Goal: Information Seeking & Learning: Learn about a topic

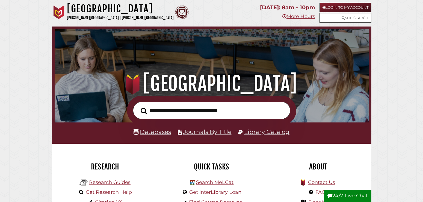
scroll to position [104, 311]
click at [259, 128] on li "Library Catalog" at bounding box center [263, 132] width 51 height 10
click at [259, 129] on link "Library Catalog" at bounding box center [266, 131] width 45 height 7
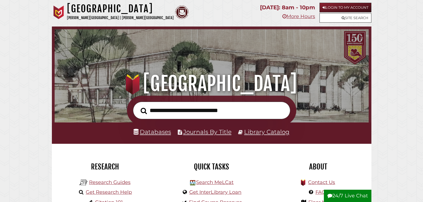
scroll to position [104, 311]
click at [154, 132] on link "Databases" at bounding box center [152, 131] width 37 height 7
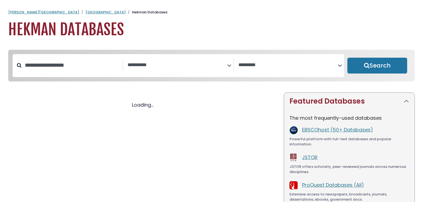
select select "Database Subject Filter"
select select "Database Vendors Filter"
select select "Database Subject Filter"
select select "Database Vendors Filter"
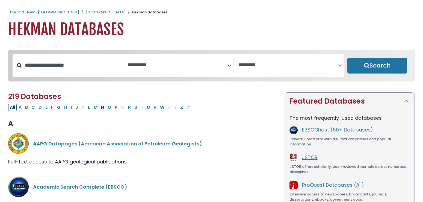
click at [102, 108] on button "N" at bounding box center [102, 107] width 6 height 7
select select "Database Subject Filter"
select select "Database Vendors Filter"
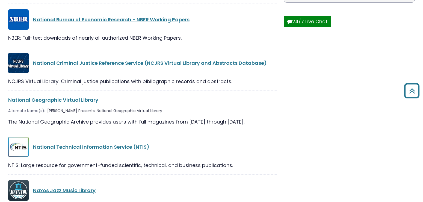
scroll to position [223, 0]
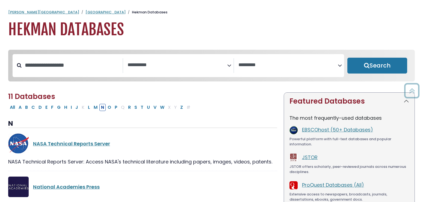
select select "Database Subject Filter"
select select "Database Vendors Filter"
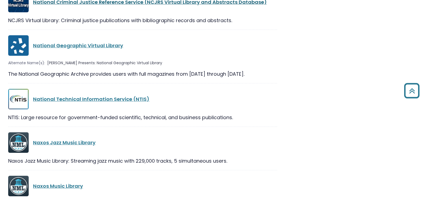
scroll to position [251, 0]
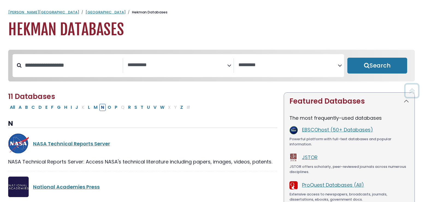
select select "Database Subject Filter"
select select "Database Vendors Filter"
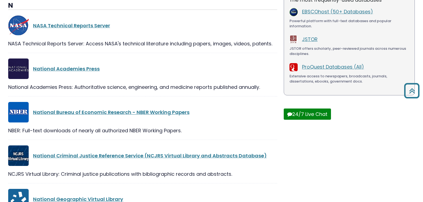
scroll to position [106, 0]
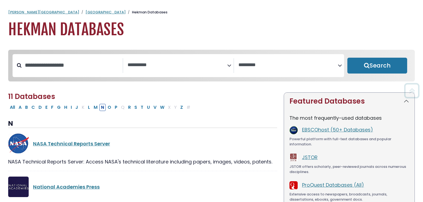
select select "Database Subject Filter"
select select "Database Vendors Filter"
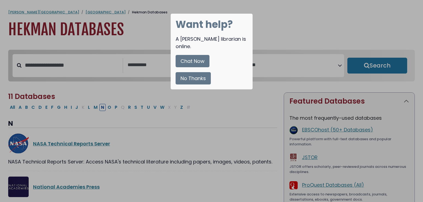
click at [195, 72] on button "No Thanks" at bounding box center [193, 78] width 35 height 12
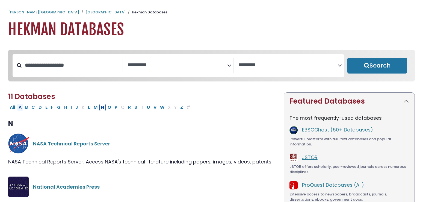
click at [21, 109] on button "A" at bounding box center [20, 107] width 6 height 7
select select "Database Subject Filter"
select select "Database Vendors Filter"
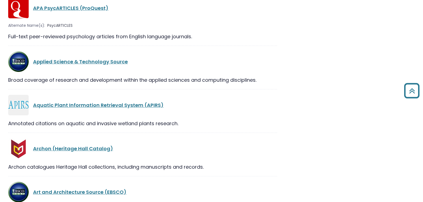
scroll to position [975, 0]
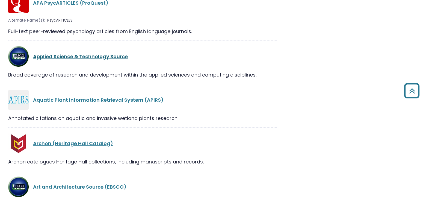
click at [97, 59] on link "Applied Science & Technology Source" at bounding box center [80, 56] width 95 height 7
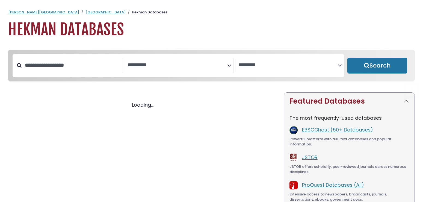
select select "Database Subject Filter"
select select "Database Vendors Filter"
select select "Database Subject Filter"
select select "Database Vendors Filter"
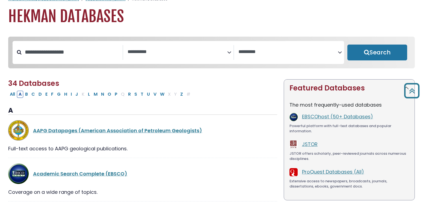
scroll to position [13, 0]
click at [34, 97] on button "C" at bounding box center [33, 94] width 7 height 7
select select "Database Subject Filter"
select select "Database Vendors Filter"
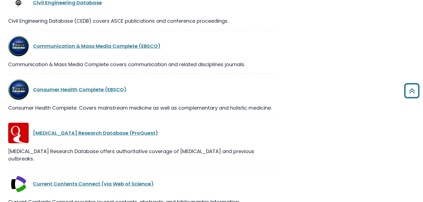
scroll to position [1044, 0]
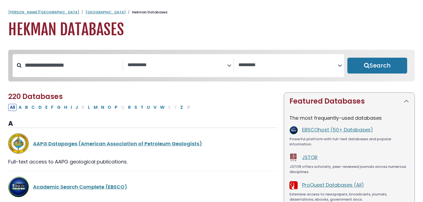
select select "Database Subject Filter"
select select "Database Vendors Filter"
